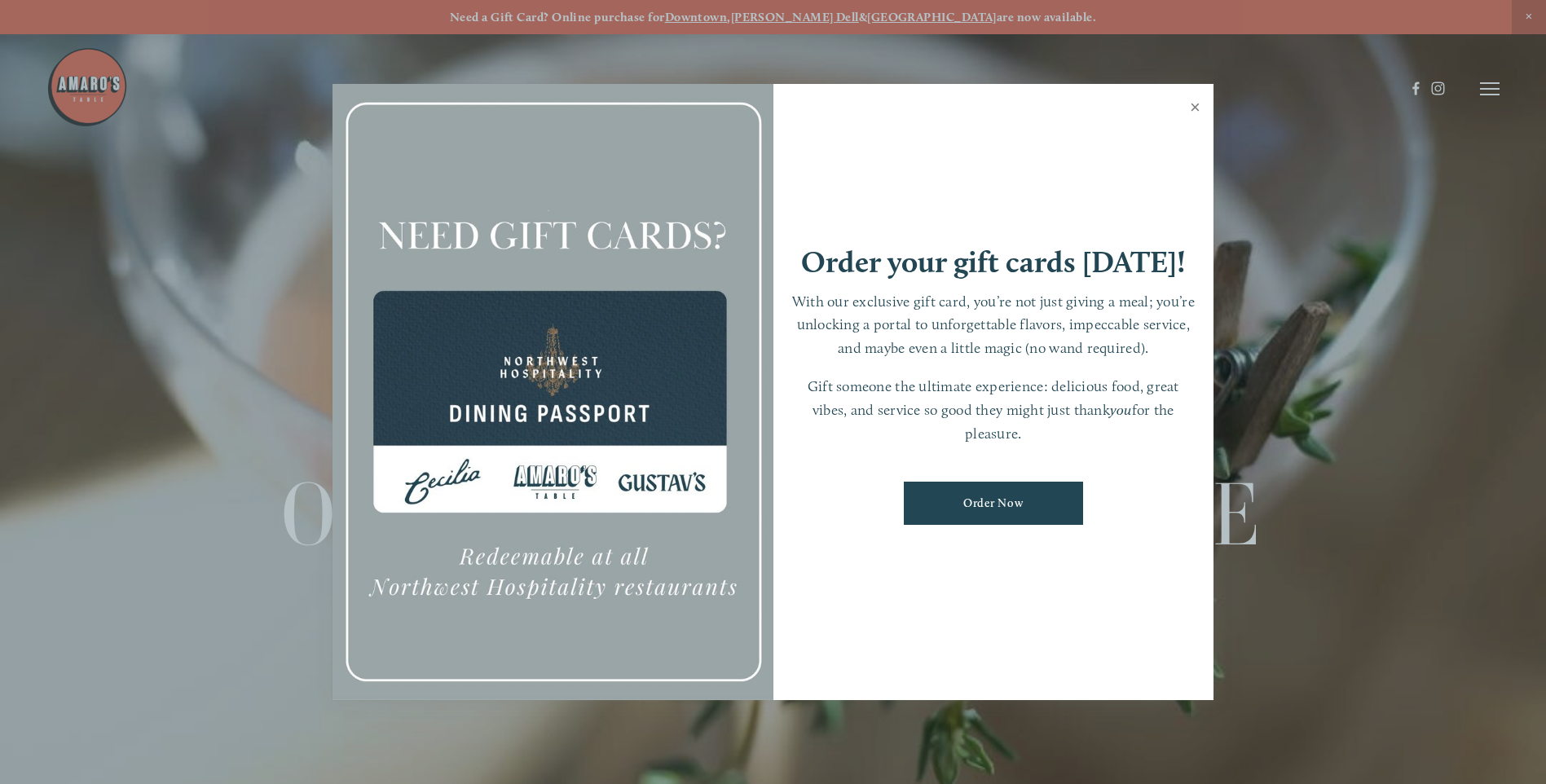
click at [1198, 108] on link "Close" at bounding box center [1195, 109] width 32 height 46
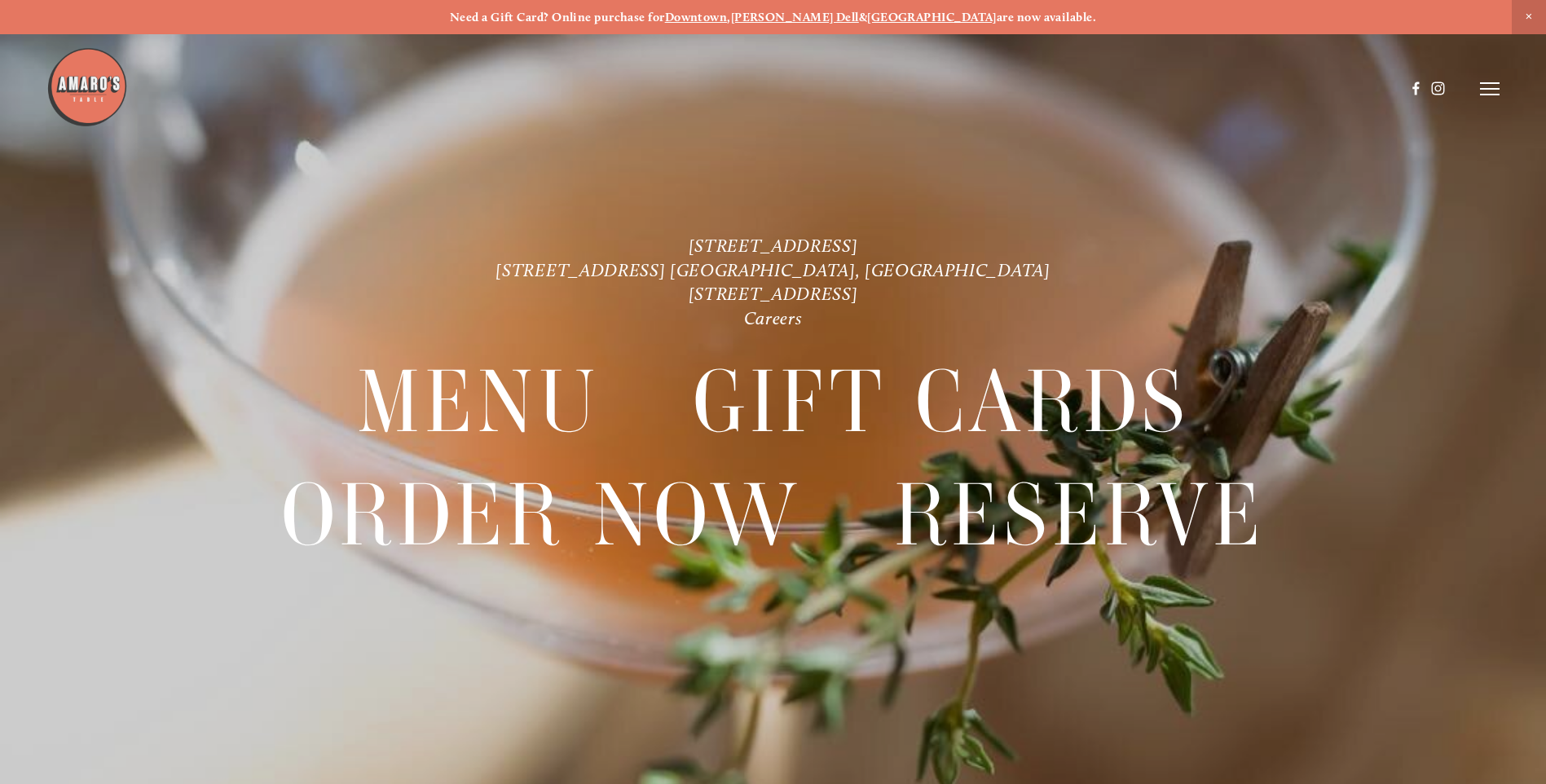
click at [819, 18] on strong "[PERSON_NAME] Dell" at bounding box center [794, 18] width 128 height 15
click at [1488, 90] on icon at bounding box center [1489, 89] width 19 height 15
click at [1144, 87] on span "Menu" at bounding box center [1149, 89] width 33 height 16
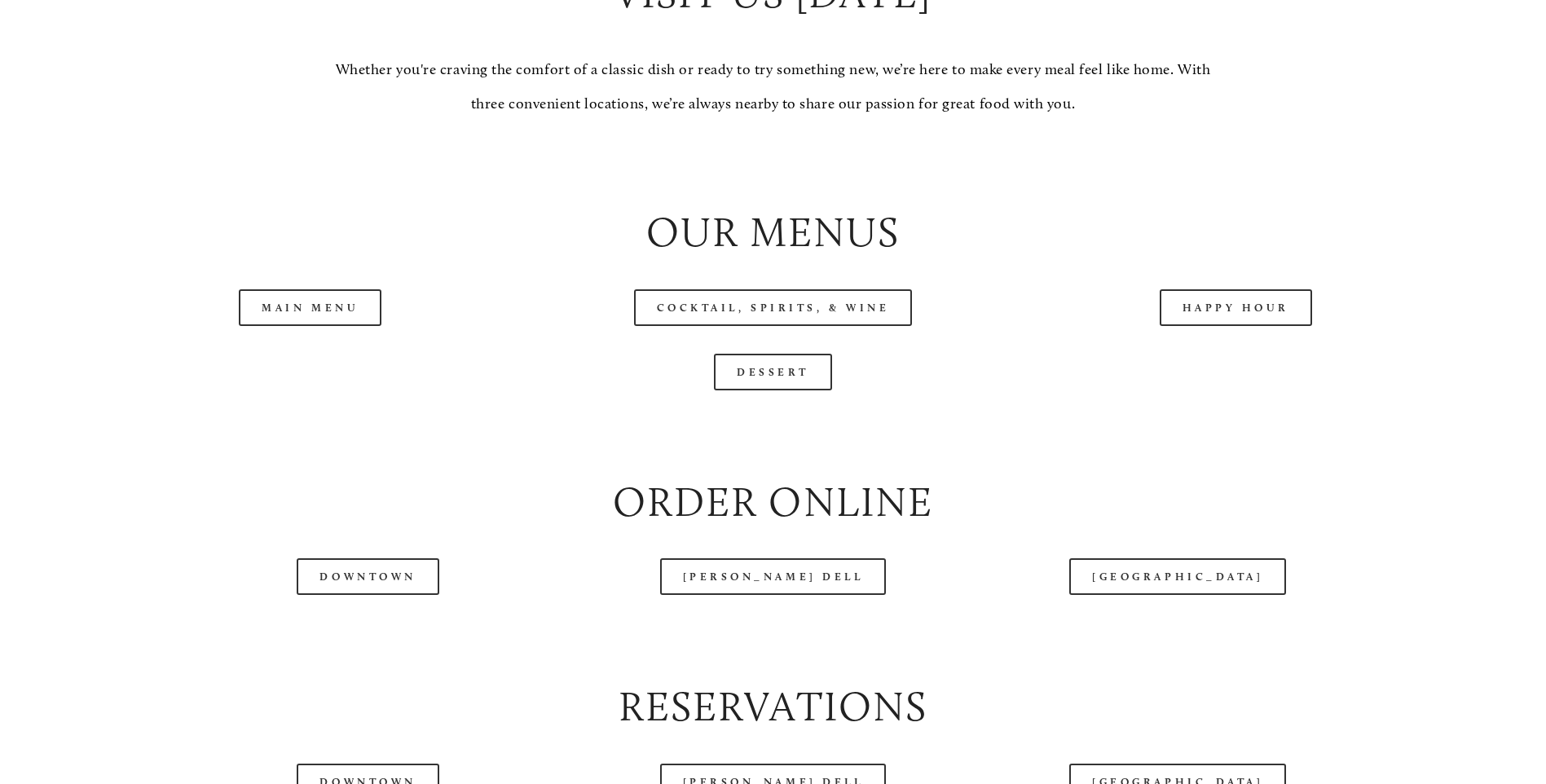
scroll to position [1874, 0]
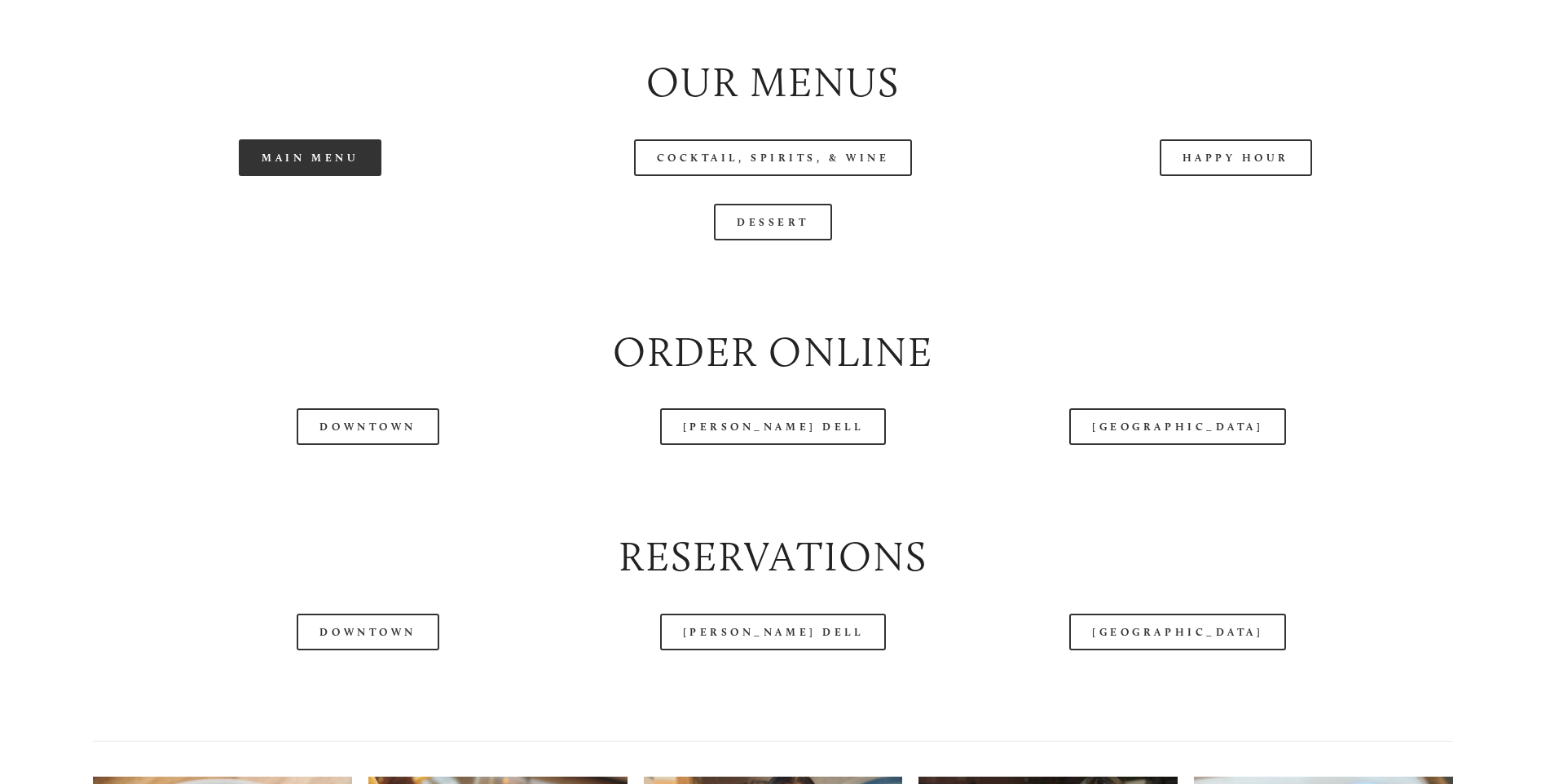
click at [320, 176] on link "Main Menu" at bounding box center [310, 158] width 143 height 37
